Goal: Information Seeking & Learning: Compare options

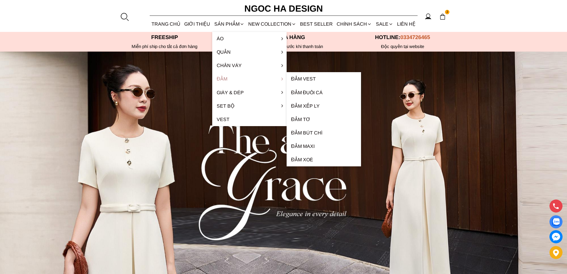
click at [228, 80] on link "Đầm" at bounding box center [249, 78] width 74 height 13
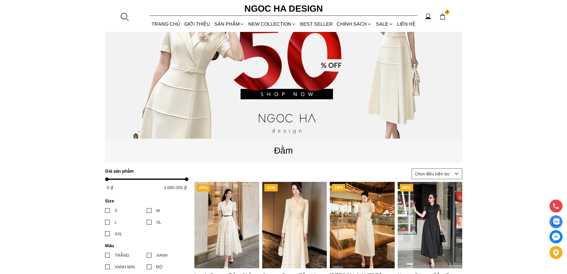
scroll to position [179, 0]
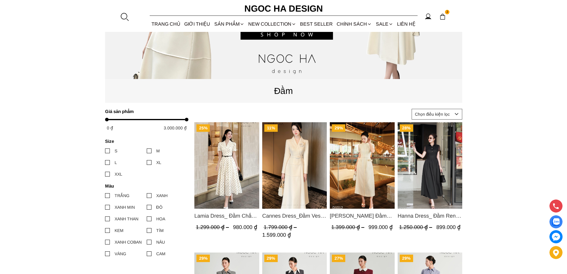
click at [235, 160] on img "Product image - Lamia Dress_ Đầm Chấm Bi Cổ Vest Màu Kem D1003" at bounding box center [226, 165] width 65 height 86
click at [290, 142] on img "Product image - Cannes Dress_Đầm Vest Tay Dài Đính Hoa Màu Kem D764" at bounding box center [294, 165] width 65 height 86
click at [373, 163] on img "Product image - Catherine Dress_ Đầm Ren Đính Hoa Túi Màu Kem D1012" at bounding box center [362, 165] width 65 height 86
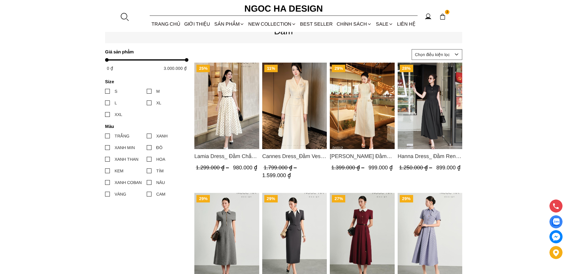
scroll to position [268, 0]
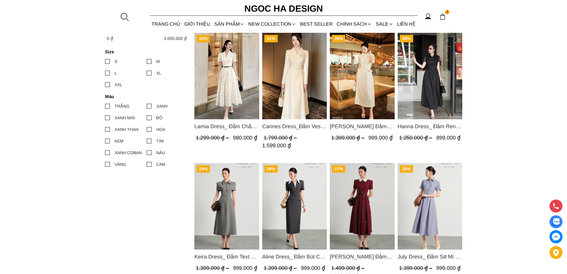
click at [224, 179] on img "Product image - Keira Dress_ Đầm Text A Khóa Đồng D1016" at bounding box center [226, 206] width 65 height 86
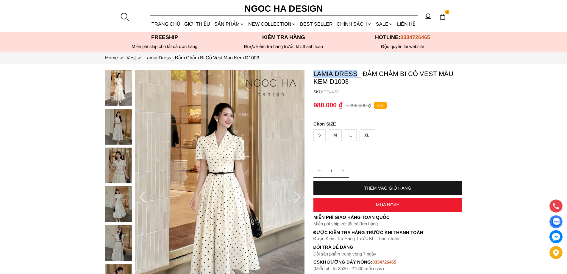
copy p "Lamia Dress"
drag, startPoint x: 313, startPoint y: 73, endPoint x: 355, endPoint y: 71, distance: 42.3
click at [355, 71] on p "Lamia Dress_ Đầm Chấm Bi Cổ Vest Màu Kem D1003" at bounding box center [387, 77] width 149 height 15
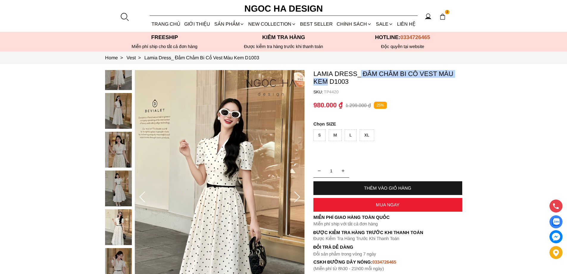
copy p "Đầm Chấm Bi Cổ Vest Màu Kem"
drag, startPoint x: 361, startPoint y: 69, endPoint x: 327, endPoint y: 82, distance: 37.1
click at [327, 82] on section "Lamia Dress_ Đầm Chấm Bi Cổ Vest Màu Kem D1003 SKU: TP4420 1 THÊM VÀO GIỎ HÀNG …" at bounding box center [283, 197] width 567 height 266
click at [336, 93] on p "TP4420" at bounding box center [393, 91] width 138 height 5
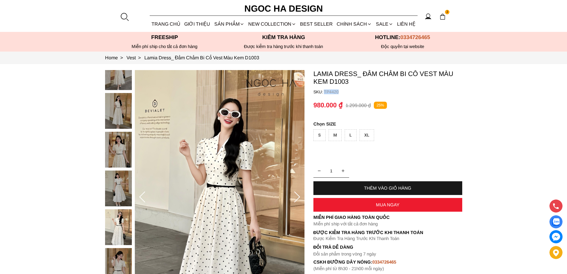
copy p "TP4420"
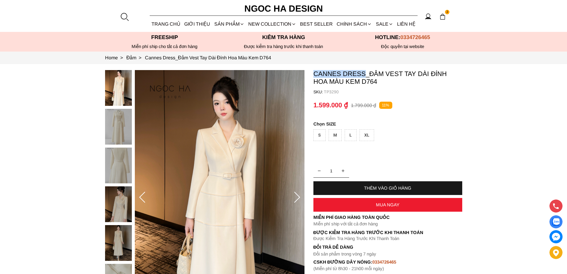
copy p "Cannes Dress"
drag, startPoint x: 312, startPoint y: 73, endPoint x: 363, endPoint y: 76, distance: 51.6
click at [363, 76] on section "Cannes Dress_Đầm Vest Tay Dài Đính Hoa Màu Kem D764 SKU: TP3290 1 THÊM VÀO GIỎ …" at bounding box center [283, 197] width 567 height 266
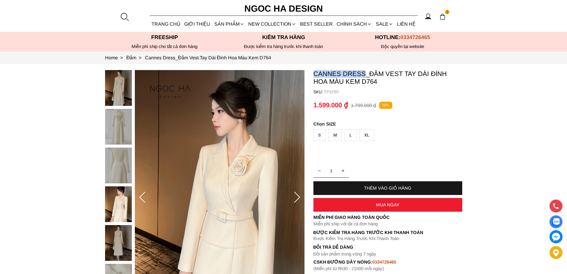
copy p "Cannes Dress"
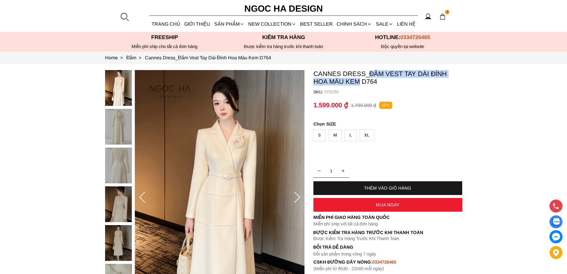
copy p "Đầm Vest Tay Dài Đính Hoa Màu Kem"
drag, startPoint x: 370, startPoint y: 70, endPoint x: 342, endPoint y: 86, distance: 32.0
click at [342, 86] on container "Cannes Dress_Đầm Vest Tay Dài Đính Hoa Màu Kem D764 SKU: TP3290 1 THÊM VÀO GIỎ …" at bounding box center [387, 170] width 149 height 201
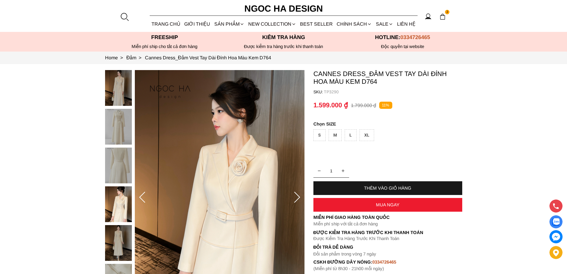
click at [330, 92] on p "TP3290" at bounding box center [393, 91] width 138 height 5
copy p "TP3290"
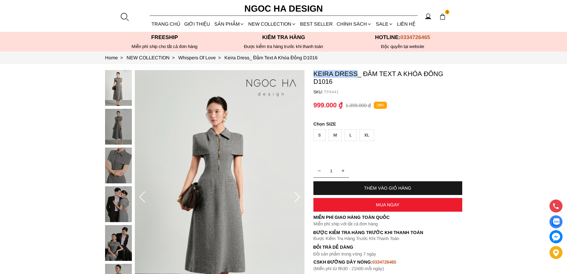
copy p "Keira Dress"
drag, startPoint x: 313, startPoint y: 74, endPoint x: 355, endPoint y: 74, distance: 42.3
click at [355, 74] on p "Keira Dress_ Đầm Text A Khóa Đồng D1016" at bounding box center [387, 77] width 149 height 15
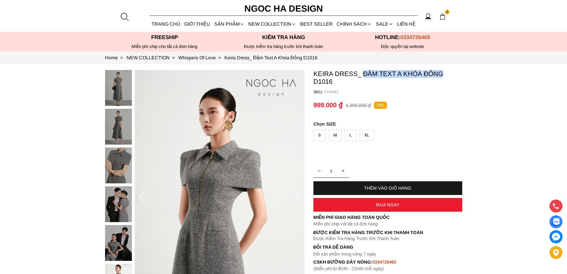
copy p "Đầm Text A Khóa Đồng"
drag, startPoint x: 363, startPoint y: 72, endPoint x: 441, endPoint y: 77, distance: 77.6
click at [441, 77] on p "Keira Dress_ Đầm Text A Khóa Đồng D1016" at bounding box center [387, 77] width 149 height 15
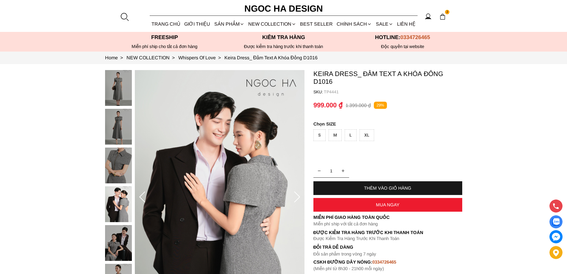
click at [334, 91] on p "TP4441" at bounding box center [393, 91] width 138 height 5
copy p "TP4441"
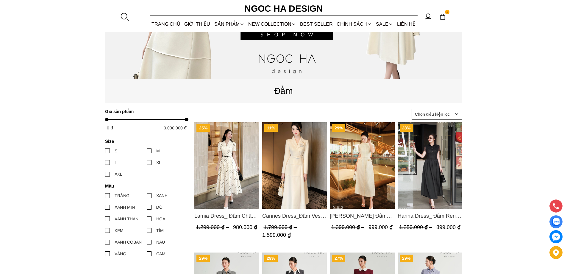
scroll to position [298, 0]
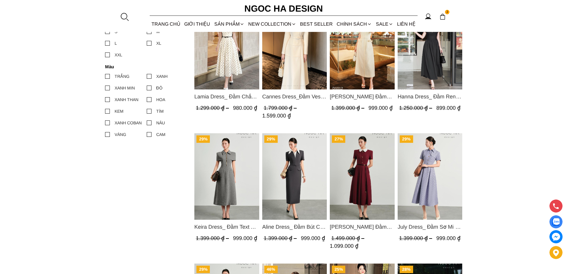
click at [296, 165] on img "Product image - Aline Dress_ Đầm Bút Chì Màu Ghi Mix Cổ Trắng D1014" at bounding box center [294, 176] width 65 height 86
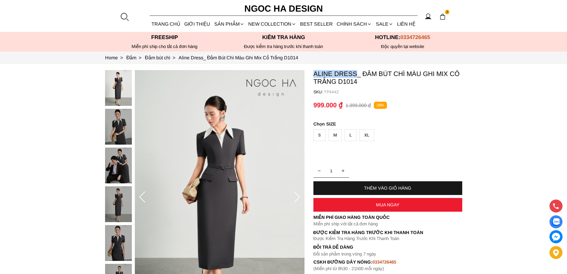
copy p "Aline Dress"
drag, startPoint x: 312, startPoint y: 72, endPoint x: 357, endPoint y: 73, distance: 45.3
click at [357, 73] on section "Aline Dress_ Đầm Bút Chì Màu Ghi Mix Cổ Trắng D1014 SKU: TP4442 1 THÊM VÀO GIỎ …" at bounding box center [283, 197] width 567 height 266
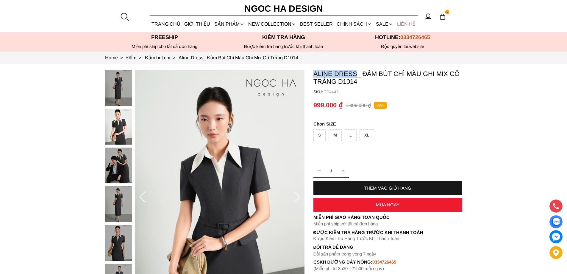
copy p "Aline Dress"
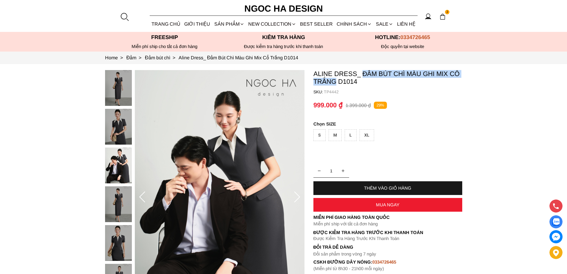
copy p "Đầm Bút Chì Màu Ghi Mix Cổ Trắng"
drag, startPoint x: 361, startPoint y: 73, endPoint x: 334, endPoint y: 82, distance: 29.0
click at [334, 82] on p "Aline Dress_ Đầm Bút Chì Màu Ghi Mix Cổ Trắng D1014" at bounding box center [387, 77] width 149 height 15
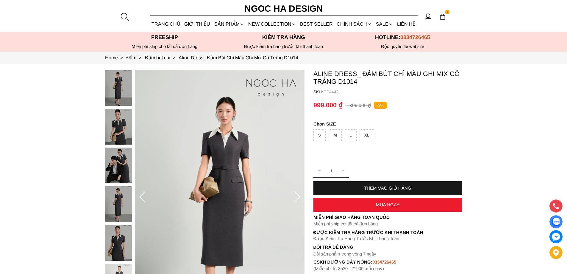
click at [329, 93] on p "TP4442" at bounding box center [393, 91] width 138 height 5
copy p "TP4442"
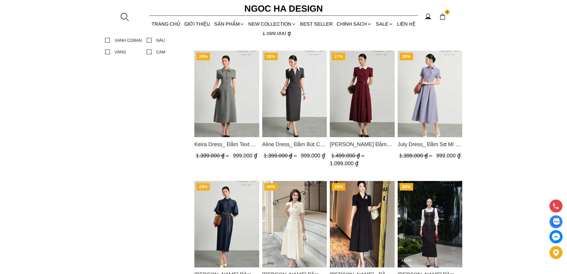
scroll to position [179, 0]
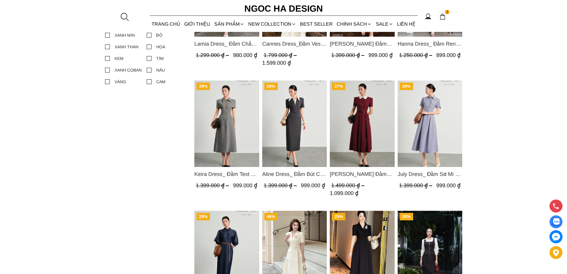
click at [369, 115] on img "Product image - Claire Dress_ Đầm Xòe Màu Đỏ Mix Cổ Trằng D1013" at bounding box center [362, 123] width 65 height 86
click at [437, 106] on img "Product image - July Dress_ Đầm Sơ Mi Kẻ Sọc Xanh D1015" at bounding box center [429, 123] width 65 height 86
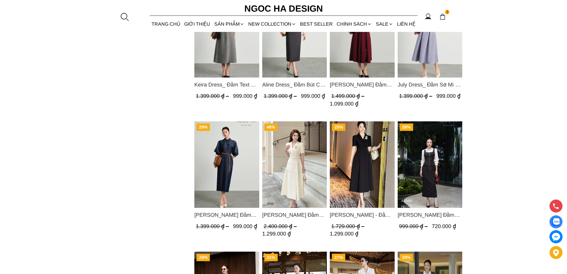
scroll to position [298, 0]
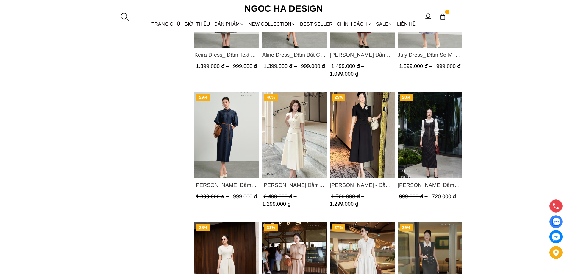
click at [226, 123] on img "Product image - Charles Dress_ Đầm Bò Vai Rớt Màu Xanh D1017" at bounding box center [226, 134] width 65 height 86
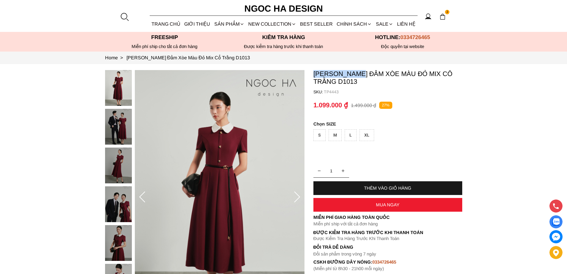
copy p "[PERSON_NAME]"
drag, startPoint x: 314, startPoint y: 73, endPoint x: 360, endPoint y: 73, distance: 46.1
click at [360, 73] on p "[PERSON_NAME] Đầm Xòe Màu Đỏ Mix Cổ Trằng D1013" at bounding box center [387, 77] width 149 height 15
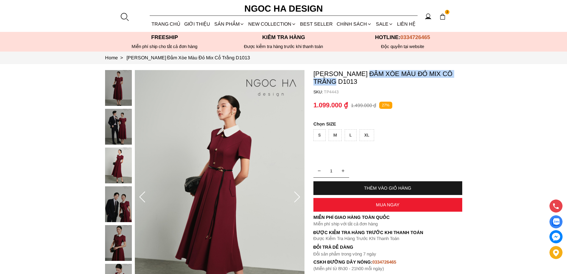
copy p "Đầm Xòe Màu Đỏ Mix Cổ Trằng"
drag, startPoint x: 368, startPoint y: 72, endPoint x: 337, endPoint y: 85, distance: 34.4
click at [337, 85] on container "[PERSON_NAME] Đầm Xòe Màu Đỏ Mix Cổ Trằng D1013 SKU: TP4443 1 THÊM VÀO GIỎ HÀNG…" at bounding box center [387, 170] width 149 height 201
click at [335, 94] on container "[PERSON_NAME] Đầm Xòe Màu Đỏ Mix Cổ Trằng D1013 SKU: TP4443 1 THÊM VÀO GIỎ HÀNG…" at bounding box center [387, 170] width 149 height 201
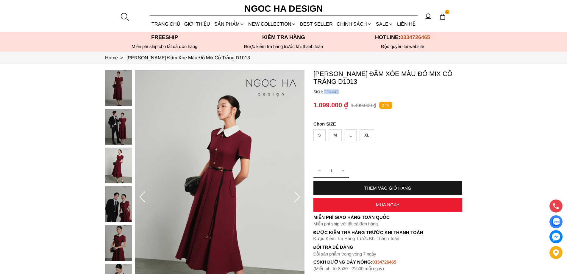
copy p "TP4443"
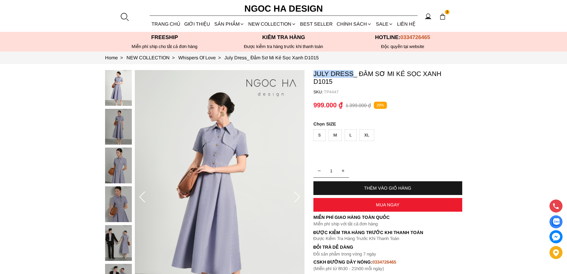
copy p "July Dress"
drag, startPoint x: 313, startPoint y: 72, endPoint x: 353, endPoint y: 77, distance: 40.5
click at [353, 77] on p "July Dress_ Đầm Sơ Mi Kẻ Sọc Xanh D1015" at bounding box center [387, 77] width 149 height 15
copy p "Đầm Sơ Mi Kẻ Sọc Xanh"
drag, startPoint x: 359, startPoint y: 72, endPoint x: 441, endPoint y: 74, distance: 82.5
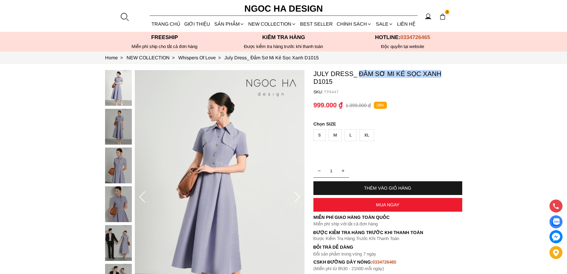
click at [441, 74] on p "July Dress_ Đầm Sơ Mi Kẻ Sọc Xanh D1015" at bounding box center [387, 77] width 149 height 15
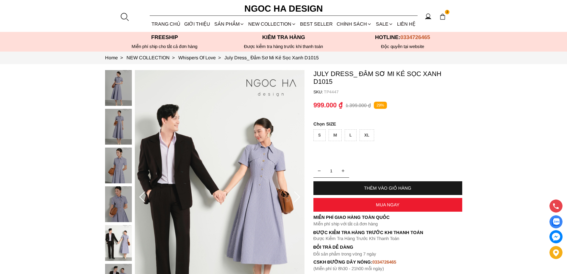
click at [335, 80] on container "July Dress_ Đầm Sơ Mi Kẻ Sọc Xanh D1015 SKU: TP4447 1 THÊM VÀO GIỎ HÀNG Miễn ph…" at bounding box center [387, 170] width 149 height 201
click at [334, 89] on p "TP4447" at bounding box center [393, 91] width 138 height 5
copy p "TP4447"
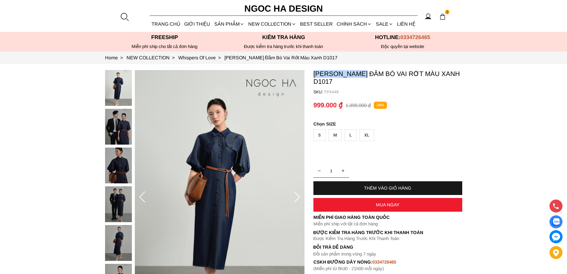
copy p "Charles Dress"
drag, startPoint x: 311, startPoint y: 73, endPoint x: 368, endPoint y: 71, distance: 56.9
click at [368, 71] on section "Charles Dress_ Đầm Bò Vai Rớt Màu Xanh D1017 SKU: TP4448 1 THÊM VÀO GIỎ HÀNG Mi…" at bounding box center [283, 197] width 567 height 266
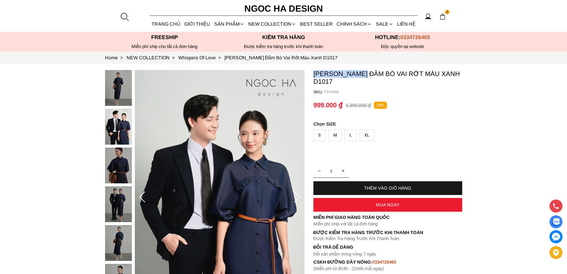
copy p "Charles Dress"
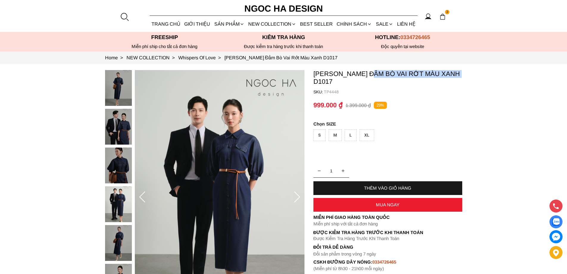
copy p "Đầm Bò Vai Rớt Màu Xanh"
drag, startPoint x: 374, startPoint y: 70, endPoint x: 331, endPoint y: 84, distance: 45.2
click at [331, 84] on section "Charles Dress_ Đầm Bò Vai Rớt Màu Xanh D1017 SKU: TP4448 1 THÊM VÀO GIỎ HÀNG Mi…" at bounding box center [283, 197] width 567 height 266
click at [329, 92] on p "TP4448" at bounding box center [393, 91] width 138 height 5
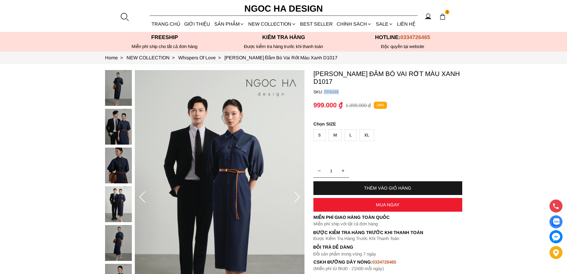
copy p "TP4448"
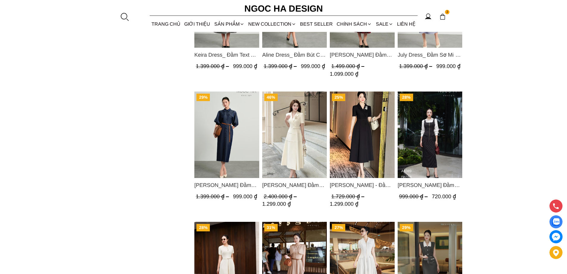
scroll to position [327, 0]
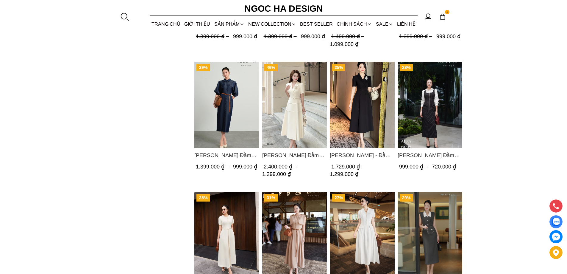
click at [294, 109] on img "Product image - Louisa Dress_ Đầm Cổ Vest Cài Hoa Tùng May Gân Nổi Kèm Đai Màu …" at bounding box center [294, 105] width 65 height 86
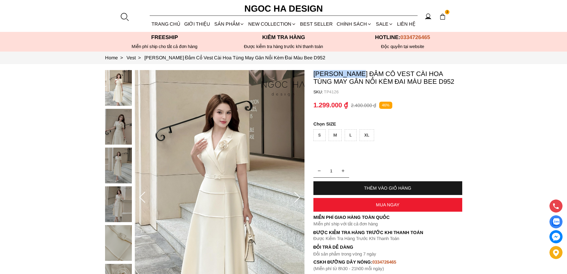
copy p "Louisa Dress"
drag, startPoint x: 312, startPoint y: 71, endPoint x: 361, endPoint y: 70, distance: 49.4
click at [361, 70] on section "Louisa Dress_ Đầm Cổ Vest Cài Hoa Tùng May Gân Nổi Kèm Đai Màu Bee D952 SKU: TP…" at bounding box center [283, 197] width 567 height 266
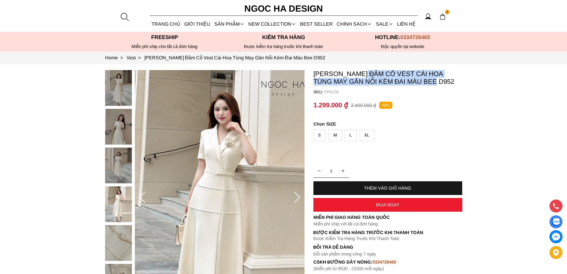
copy p "Đầm Cổ Vest Cài Hoa Tùng May Gân Nổi Kèm Đai Màu Bee"
drag, startPoint x: 366, startPoint y: 70, endPoint x: 415, endPoint y: 85, distance: 51.8
click at [415, 85] on container "Louisa Dress_ Đầm Cổ Vest Cài Hoa Tùng May Gân Nổi Kèm Đai Màu Bee D952 SKU: TP…" at bounding box center [387, 170] width 149 height 201
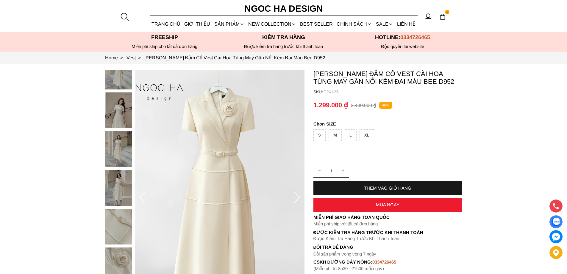
click at [329, 93] on p "TP4126" at bounding box center [393, 91] width 138 height 5
copy p "TP4126"
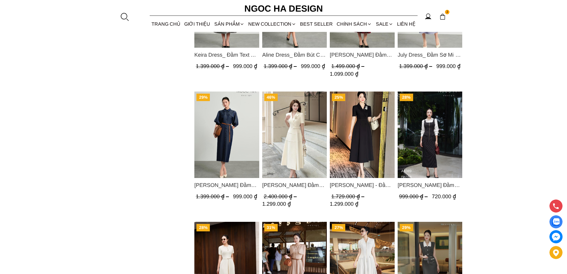
click at [355, 115] on img "Product image - Irene Dress - Đầm Vest Dáng Xòe Kèm Đai D713" at bounding box center [362, 134] width 65 height 86
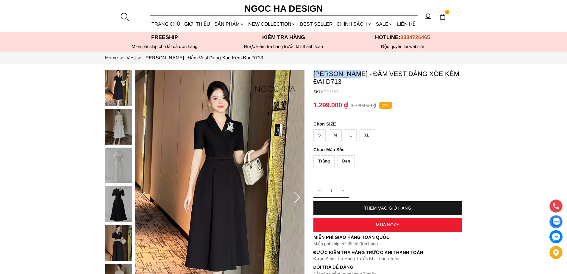
copy p "Irene Dress"
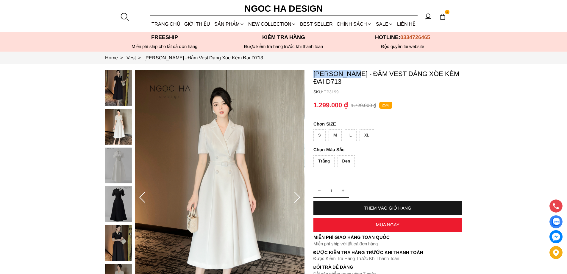
drag, startPoint x: 312, startPoint y: 71, endPoint x: 357, endPoint y: 76, distance: 45.5
click at [357, 76] on section "Irene Dress - Đầm Vest Dáng Xòe Kèm Đai D713 SKU: TP3199 Trắng Đen 1 THÊM VÀO G…" at bounding box center [283, 197] width 567 height 266
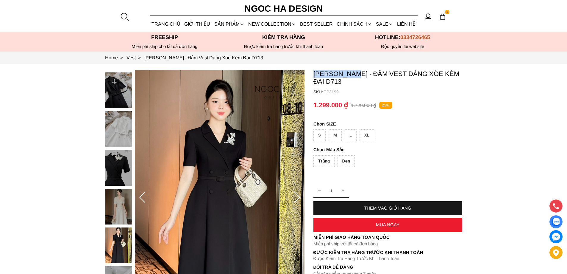
copy p "Irene Dress"
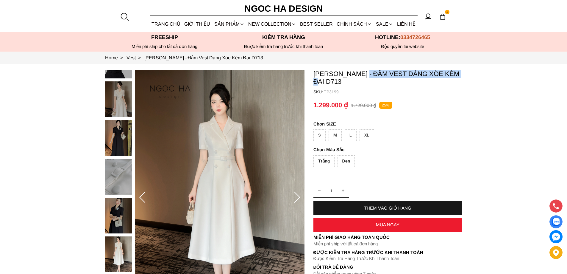
copy p "Đầm Vest Dáng Xòe Kèm Đai"
drag, startPoint x: 364, startPoint y: 72, endPoint x: 463, endPoint y: 75, distance: 99.1
click at [463, 75] on section "Irene Dress - Đầm Vest Dáng Xòe Kèm Đai D713 SKU: TP3199 Trắng Đen 1 THÊM VÀO G…" at bounding box center [283, 197] width 567 height 266
click at [336, 92] on p "TP3199" at bounding box center [393, 91] width 138 height 5
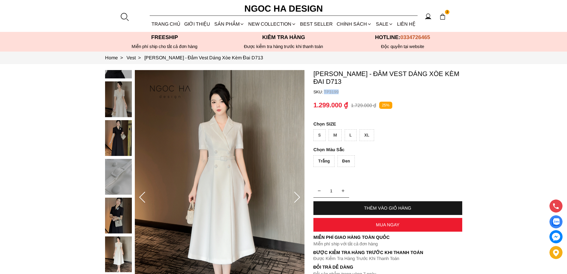
copy p "TP3199"
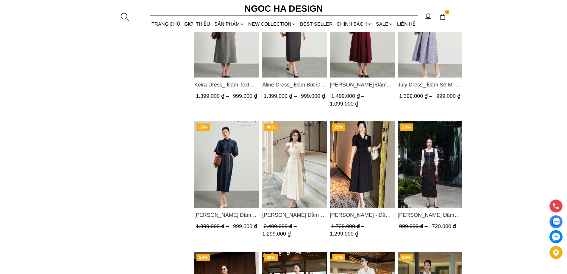
scroll to position [208, 0]
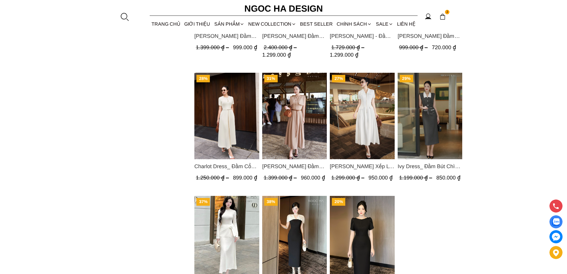
scroll to position [417, 0]
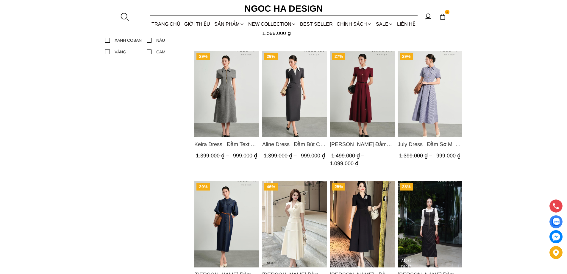
scroll to position [327, 0]
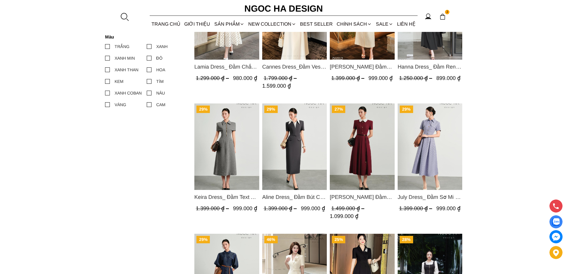
scroll to position [179, 0]
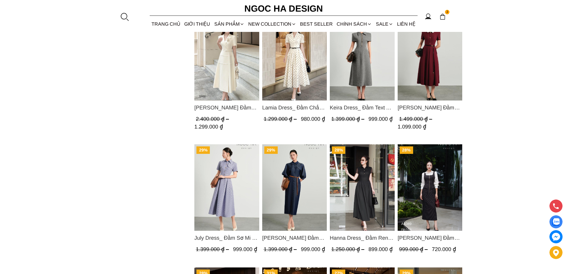
scroll to position [357, 0]
